Goal: Transaction & Acquisition: Purchase product/service

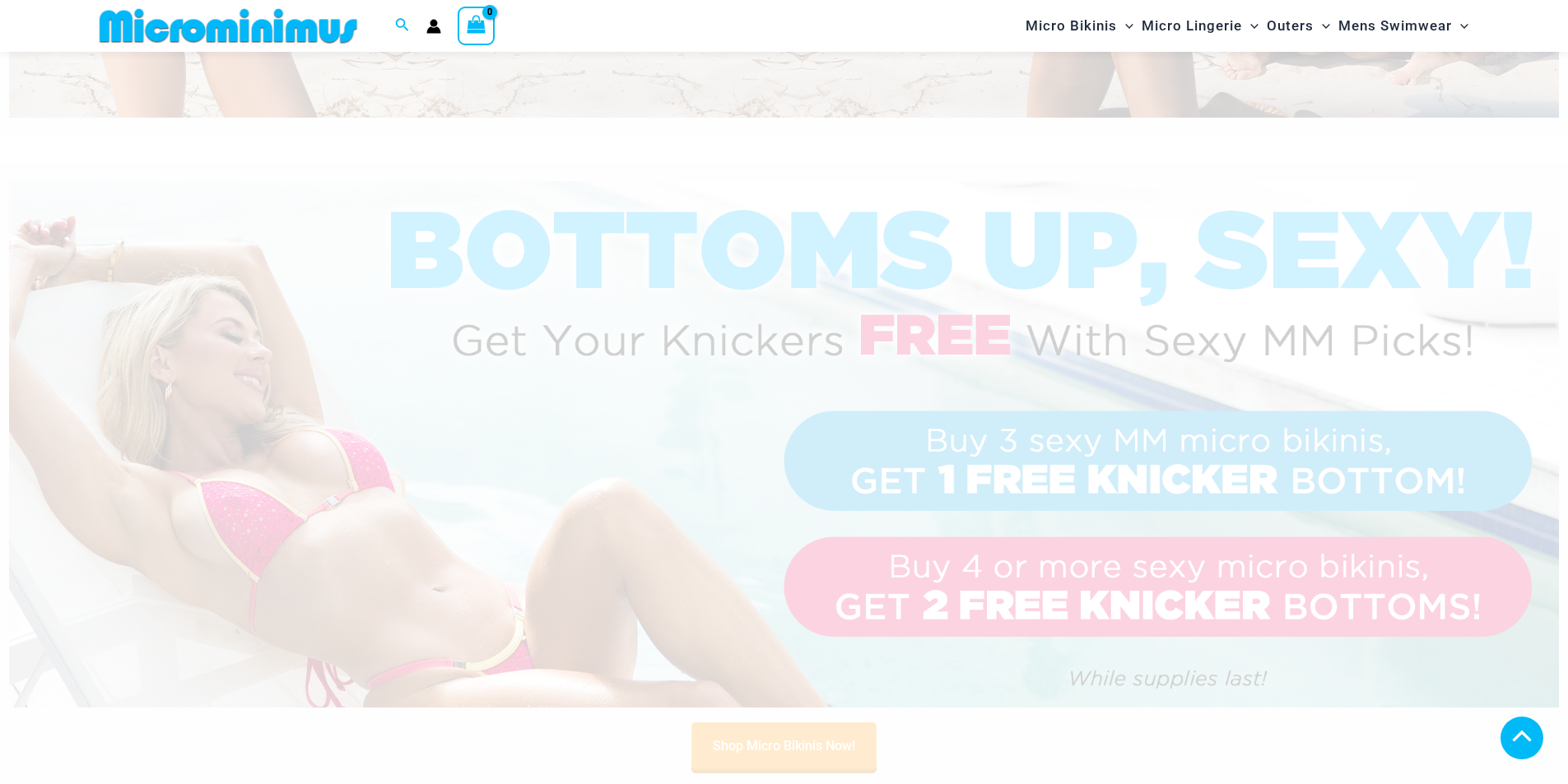
scroll to position [727, 0]
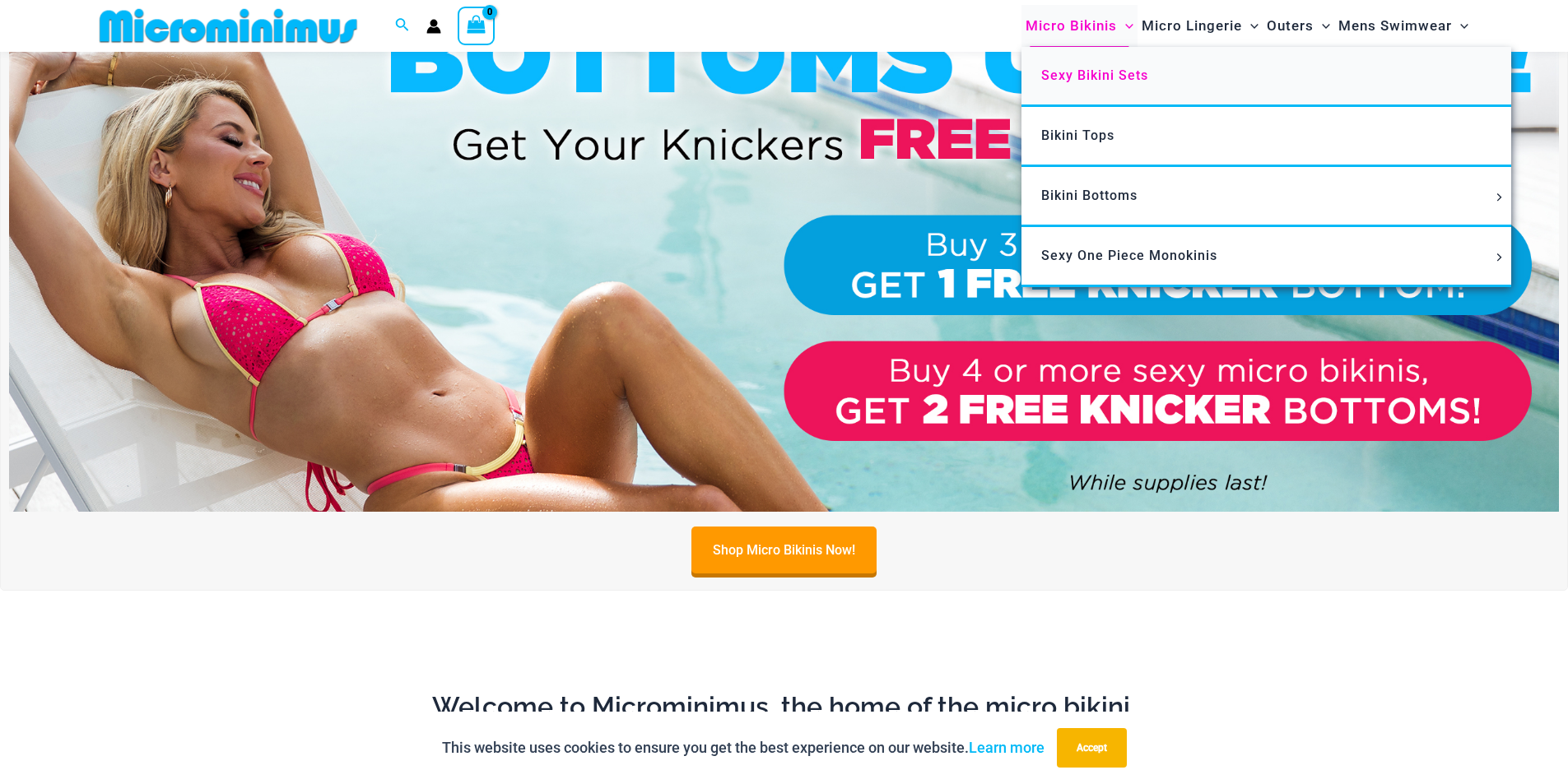
click at [1071, 75] on span "Sexy Bikini Sets" at bounding box center [1094, 74] width 107 height 15
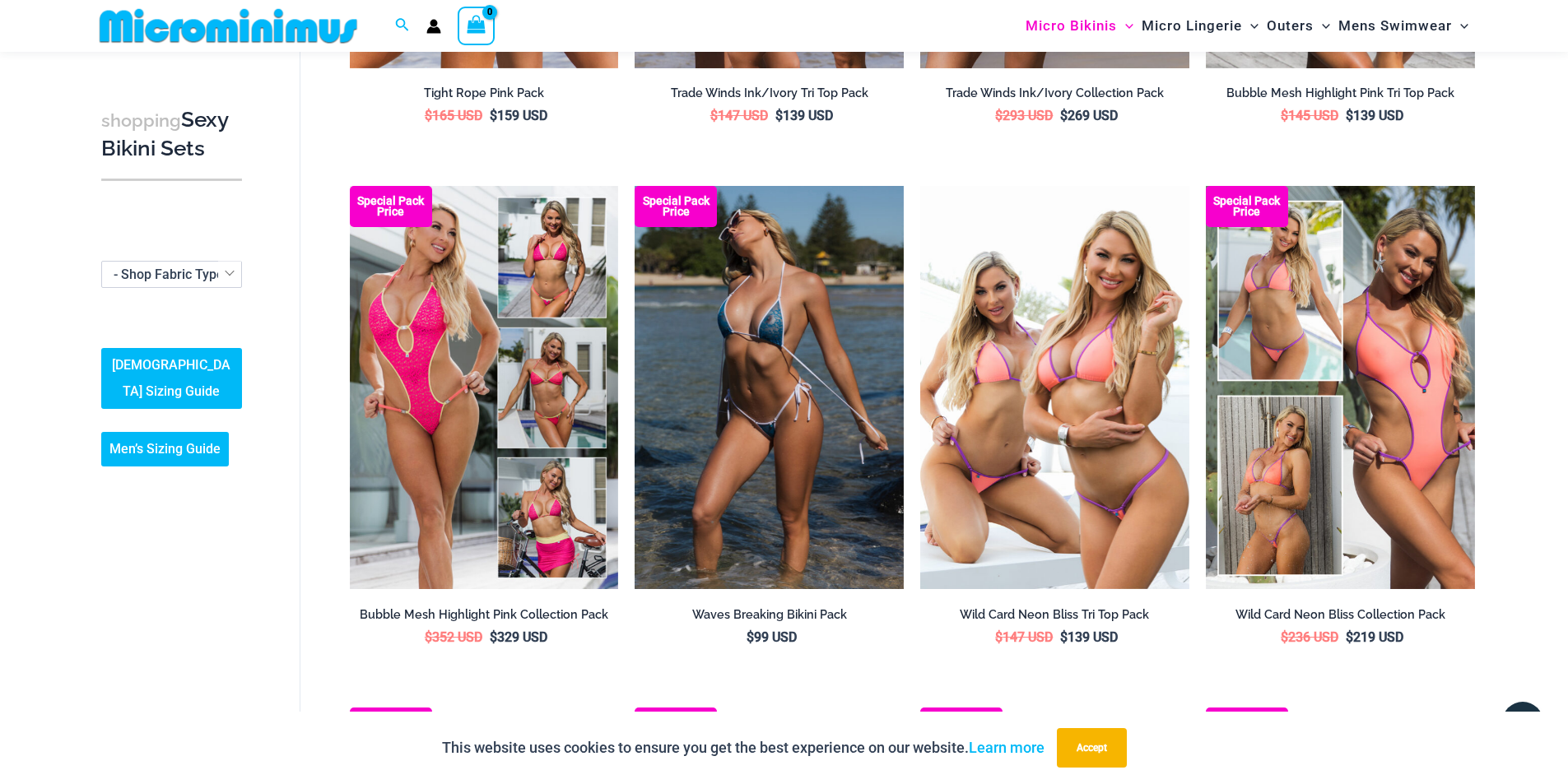
scroll to position [727, 0]
